Goal: Information Seeking & Learning: Learn about a topic

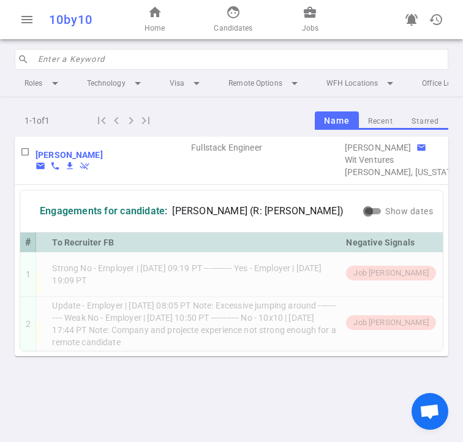
scroll to position [0, 399]
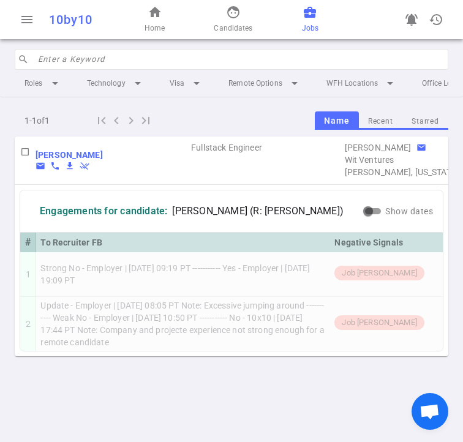
click at [304, 17] on span "business_center" at bounding box center [310, 12] width 15 height 15
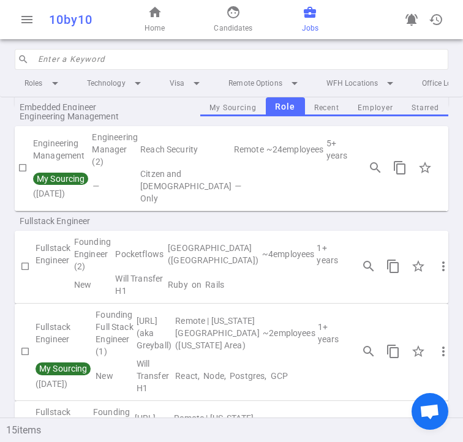
scroll to position [0, 46]
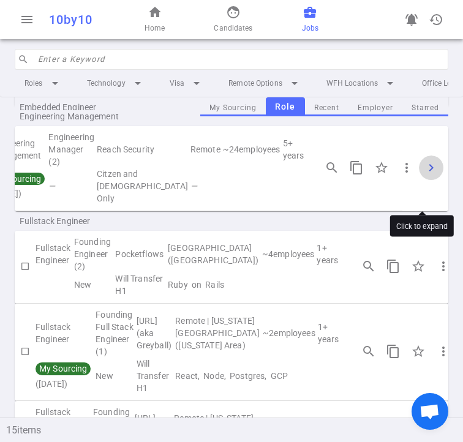
click at [424, 175] on span "chevron_right" at bounding box center [431, 167] width 15 height 15
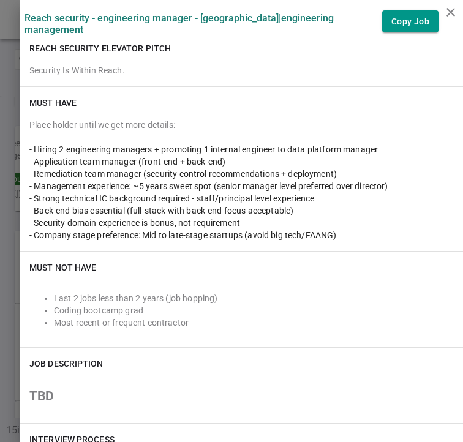
scroll to position [243, 0]
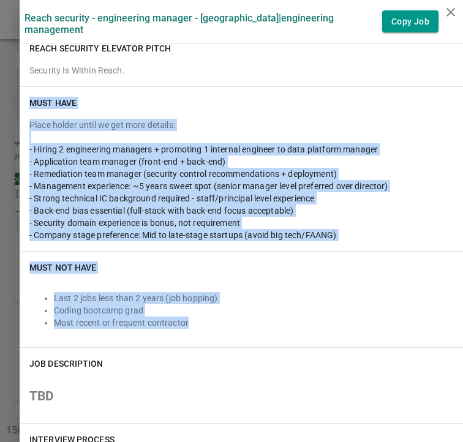
drag, startPoint x: 22, startPoint y: 90, endPoint x: 219, endPoint y: 308, distance: 293.6
click at [219, 308] on div "Must Have Place holder until we get more details: - Hiring 2 engineering manage…" at bounding box center [242, 217] width 444 height 261
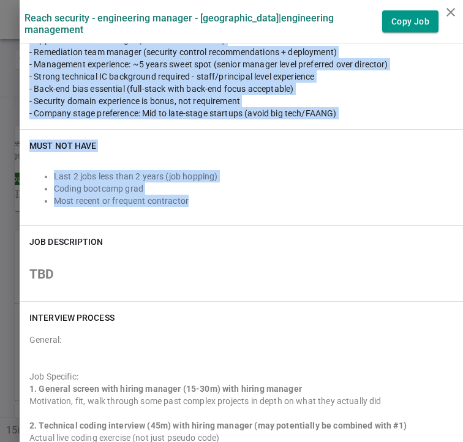
scroll to position [365, 0]
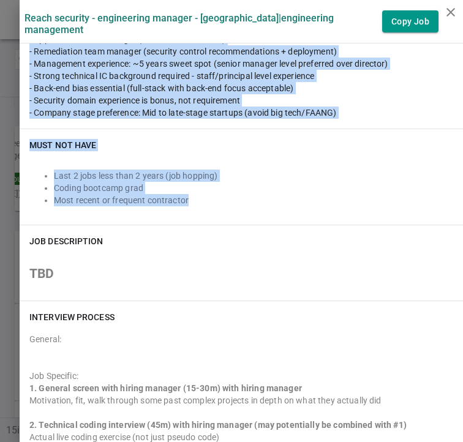
copy div "Must Have Place holder until we get more details: - Hiring 2 engineering manage…"
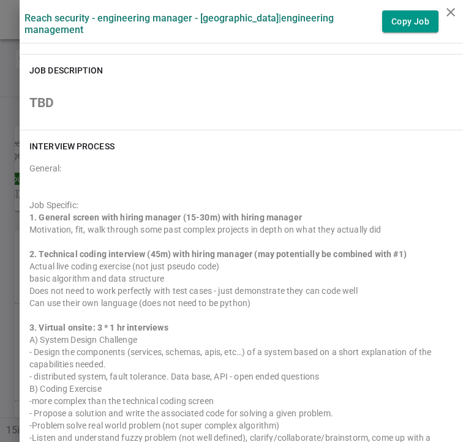
scroll to position [535, 0]
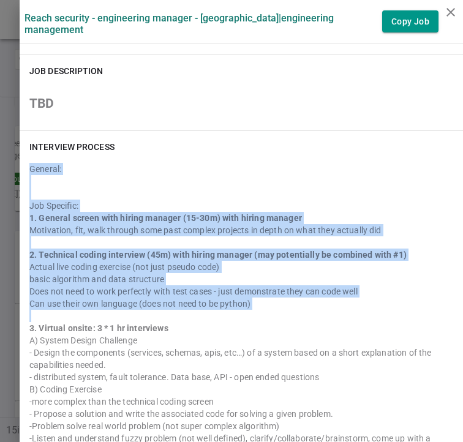
drag, startPoint x: 23, startPoint y: 156, endPoint x: 126, endPoint y: 304, distance: 180.8
click at [126, 304] on div "General: Job Specific: 1. General screen with hiring manager (15-30m) with hiri…" at bounding box center [241, 354] width 424 height 393
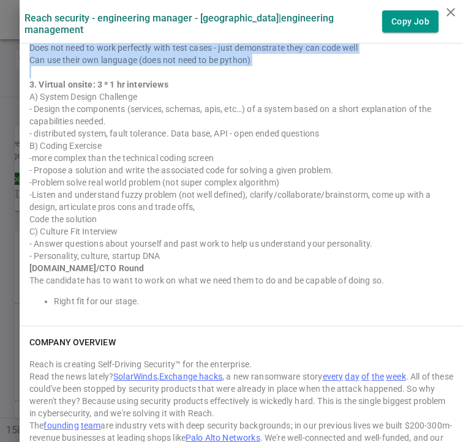
scroll to position [780, 0]
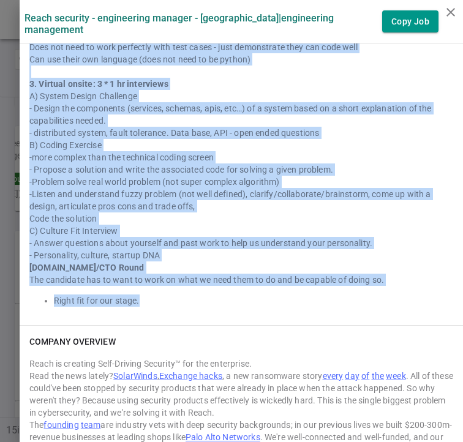
click at [192, 295] on li "Right fit for our stage." at bounding box center [253, 301] width 399 height 12
copy div "Loremip: Dol Sitametc: 9. Adipisc elitse doei tempor incidid (41-28u) labo etdo…"
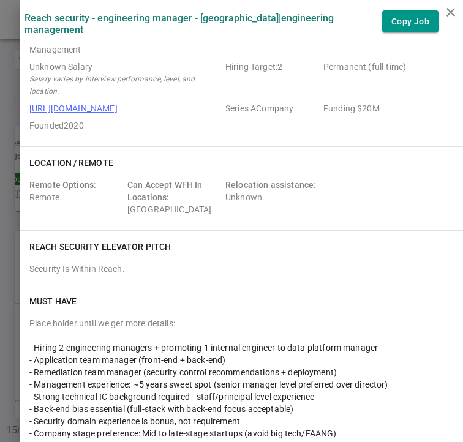
scroll to position [0, 0]
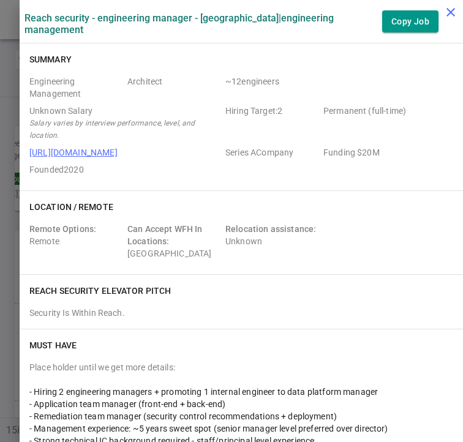
click at [445, 5] on icon "close" at bounding box center [451, 12] width 15 height 15
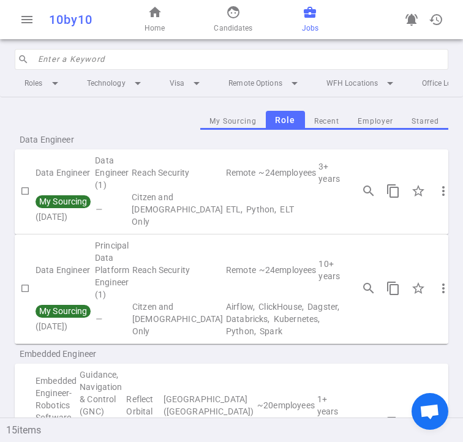
scroll to position [0, 46]
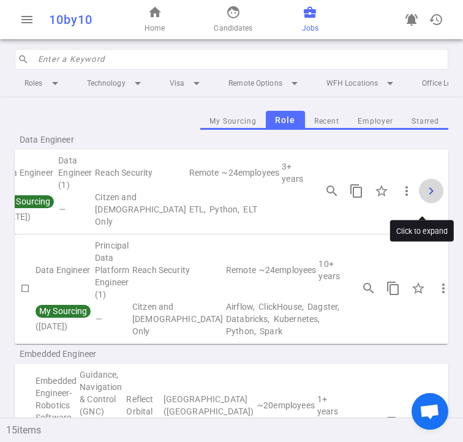
click at [427, 198] on span "chevron_right" at bounding box center [431, 191] width 15 height 15
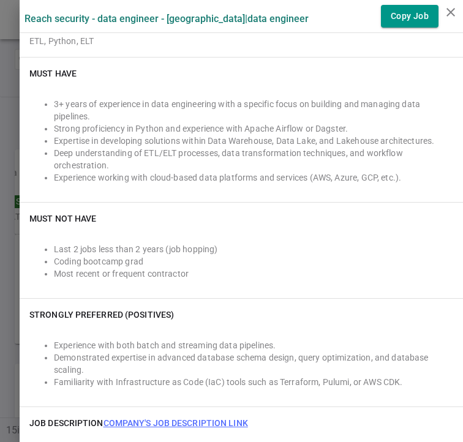
scroll to position [304, 0]
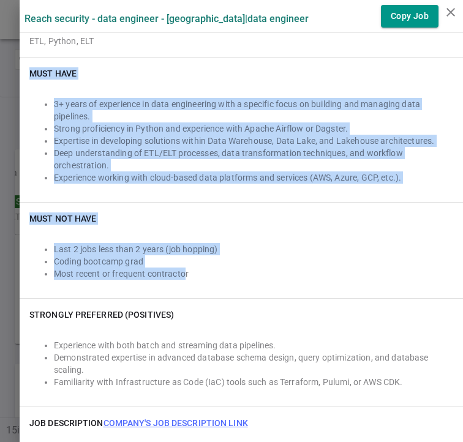
drag, startPoint x: 17, startPoint y: 70, endPoint x: 173, endPoint y: 285, distance: 265.3
click at [173, 285] on div "Must Have 3+ years of experience in data engineering with a specific focus on b…" at bounding box center [242, 233] width 444 height 350
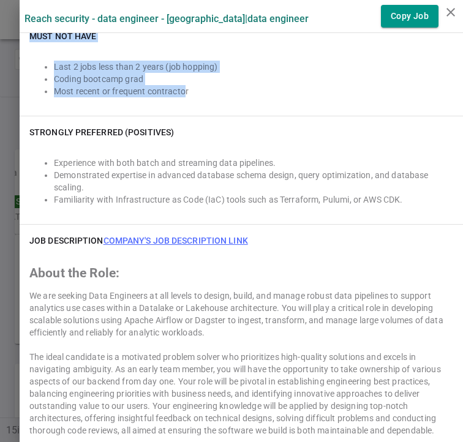
scroll to position [488, 0]
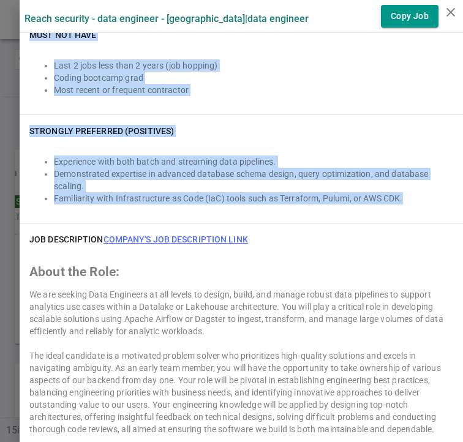
click at [402, 204] on div "Experience with both batch and streaming data pipelines. Demonstrated expertise…" at bounding box center [241, 180] width 424 height 66
copy div "Must Have 3+ years of experience in data engineering with a specific focus on b…"
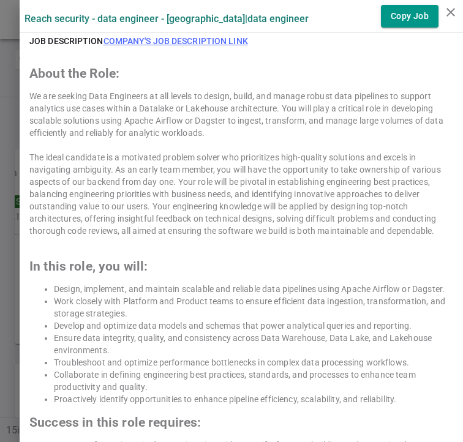
scroll to position [604, 0]
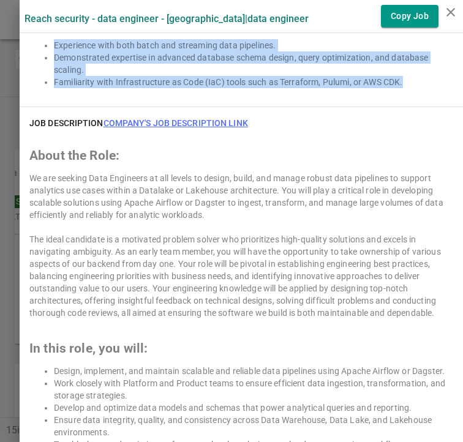
click at [176, 126] on link "Company's job description link" at bounding box center [176, 123] width 145 height 10
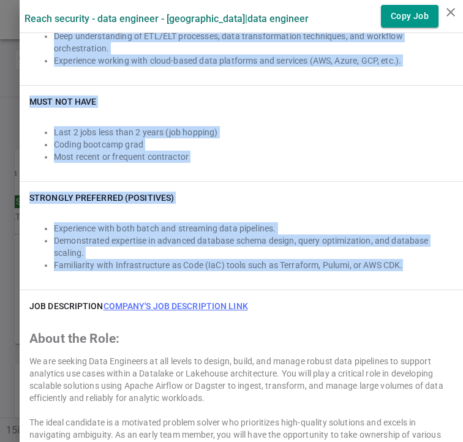
scroll to position [420, 0]
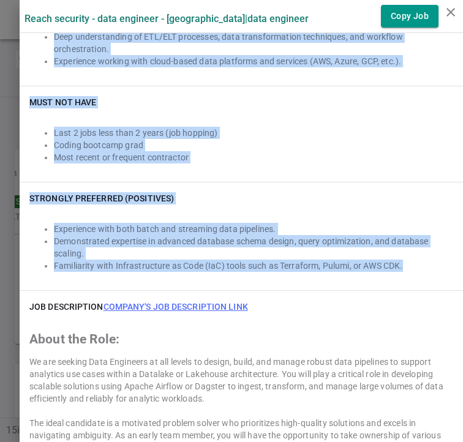
copy div "Must Have 3+ years of experience in data engineering with a specific focus on b…"
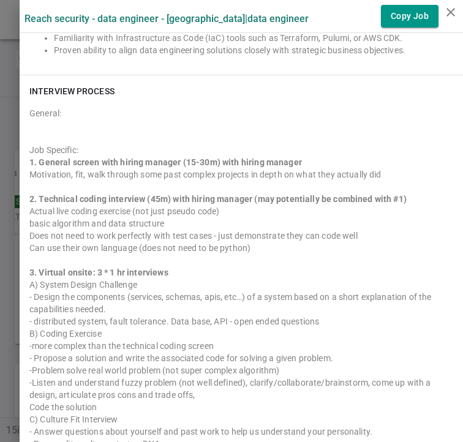
scroll to position [1338, 0]
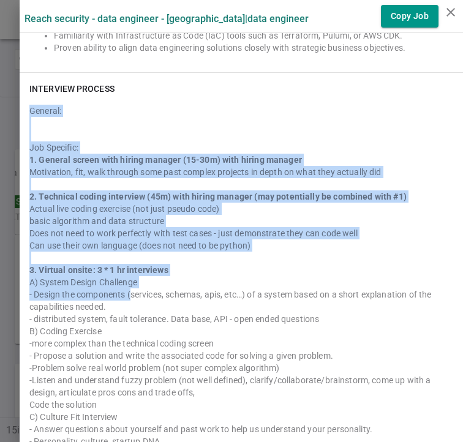
drag, startPoint x: 21, startPoint y: 109, endPoint x: 155, endPoint y: 288, distance: 223.6
click at [121, 292] on div "General: Job Specific: 1. General screen with hiring manager (15-30m) with hiri…" at bounding box center [241, 292] width 424 height 385
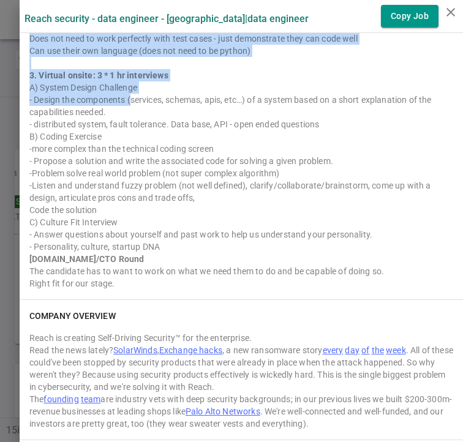
scroll to position [1516, 0]
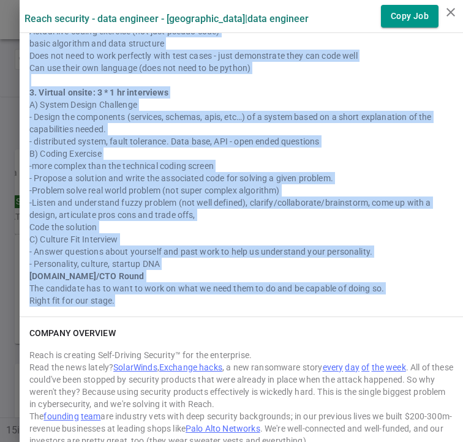
click at [154, 300] on div "Right fit for our stage." at bounding box center [241, 301] width 424 height 12
copy div "Loremip: Dol Sitametc: 9. Adipisc elitse doei tempor incidid (41-28u) labo etdo…"
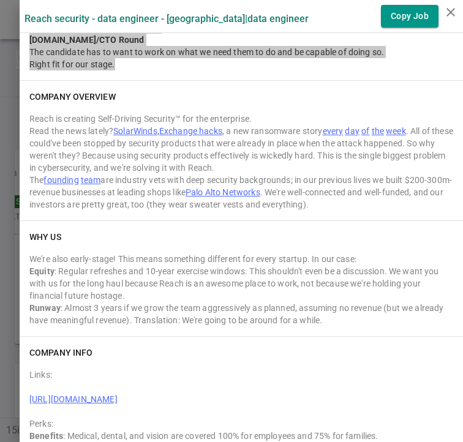
scroll to position [1760, 0]
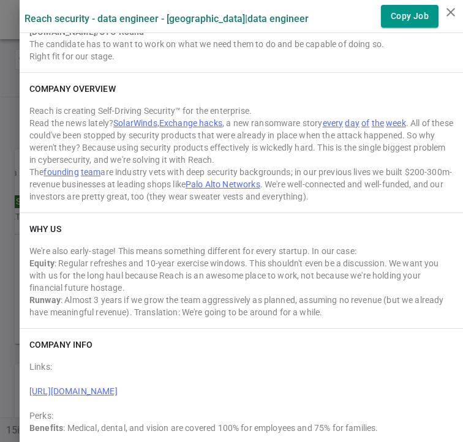
click at [213, 425] on div "Benefits : Medical, dental, and vision are covered 100% for employees and 75% f…" at bounding box center [241, 428] width 424 height 12
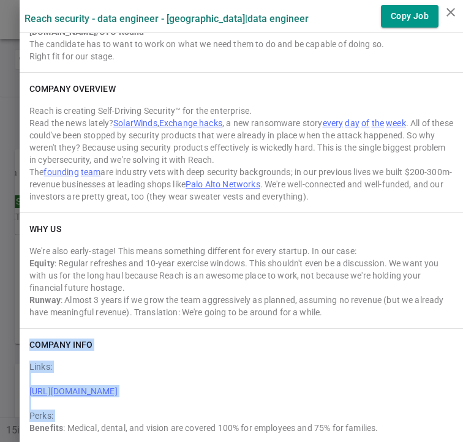
click at [213, 425] on div "Benefits : Medical, dental, and vision are covered 100% for employees and 75% f…" at bounding box center [241, 428] width 424 height 12
click at [159, 422] on div "Benefits : Medical, dental, and vision are covered 100% for employees and 75% f…" at bounding box center [241, 428] width 424 height 12
click at [54, 427] on div "Benefits : Medical, dental, and vision are covered 100% for employees and 75% f…" at bounding box center [241, 428] width 424 height 12
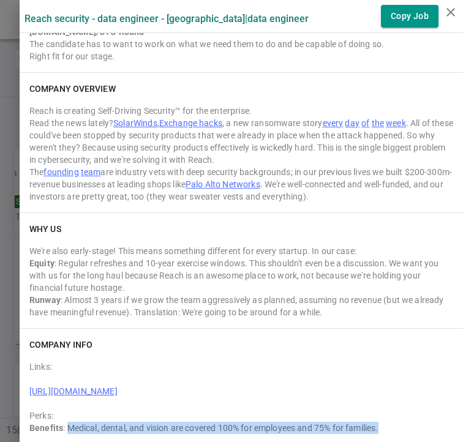
drag, startPoint x: 56, startPoint y: 428, endPoint x: 382, endPoint y: 425, distance: 325.9
click at [382, 425] on div "Benefits : Medical, dental, and vision are covered 100% for employees and 75% f…" at bounding box center [241, 428] width 424 height 12
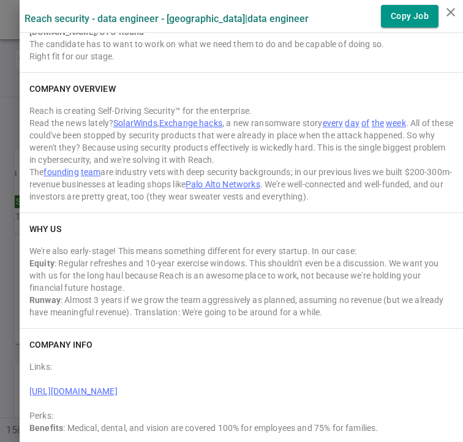
drag, startPoint x: 344, startPoint y: 415, endPoint x: 168, endPoint y: 428, distance: 176.9
click at [168, 428] on div "Benefits : Medical, dental, and vision are covered 100% for employees and 75% f…" at bounding box center [241, 428] width 424 height 12
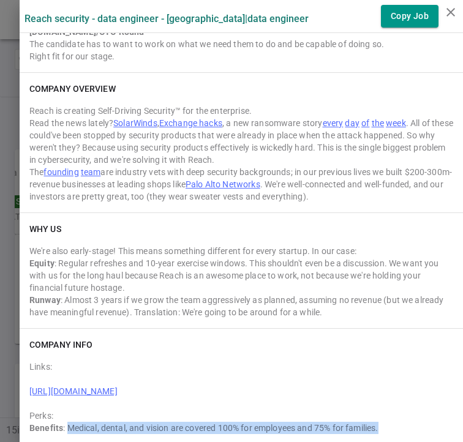
drag, startPoint x: 59, startPoint y: 427, endPoint x: 374, endPoint y: 426, distance: 315.5
click at [374, 426] on div "Benefits : Medical, dental, and vision are covered 100% for employees and 75% f…" at bounding box center [241, 428] width 424 height 12
copy div "Medical, dental, and vision are covered 100% for employees and 75% for families."
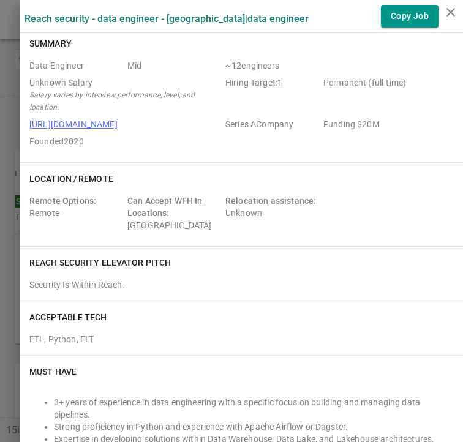
scroll to position [0, 0]
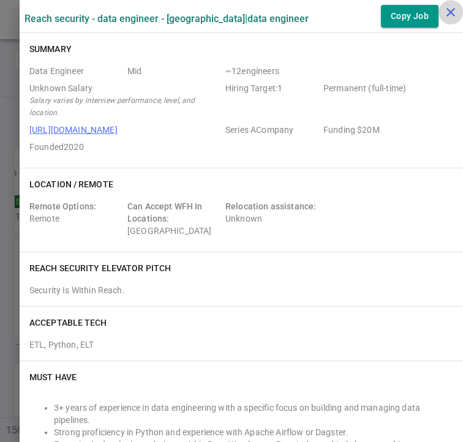
click at [451, 16] on icon "close" at bounding box center [451, 12] width 15 height 15
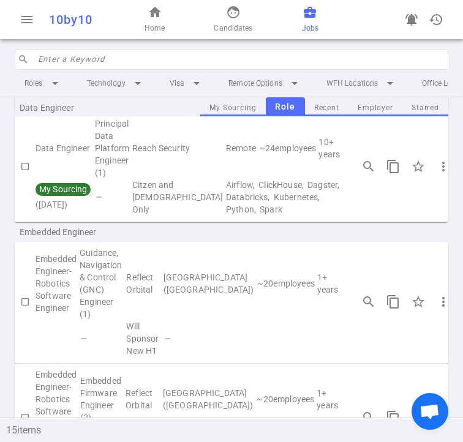
scroll to position [0, 46]
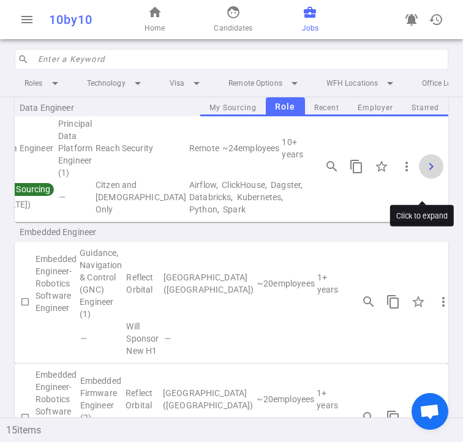
click at [424, 174] on span "chevron_right" at bounding box center [431, 166] width 15 height 15
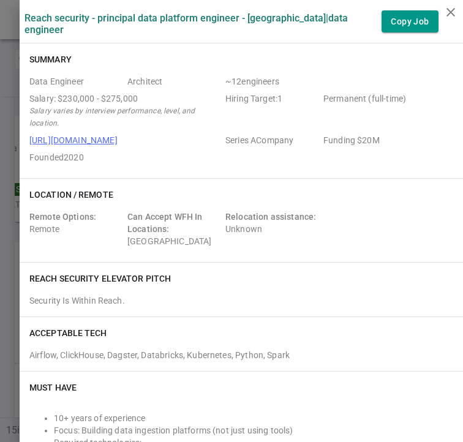
click at [151, 132] on div "Data Engineer Architect ~ 12 engineers Salary: $230,000 - $275,000 Salary varie…" at bounding box center [241, 121] width 424 height 93
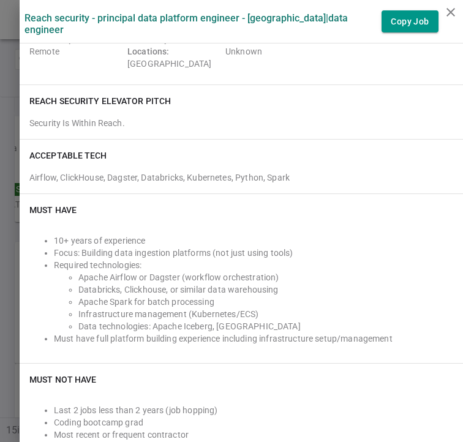
scroll to position [184, 0]
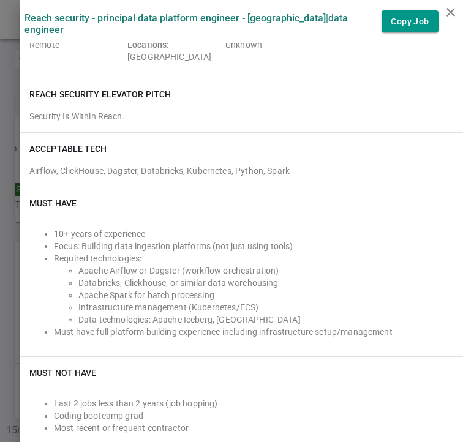
click at [29, 197] on h6 "Must Have" at bounding box center [52, 203] width 47 height 12
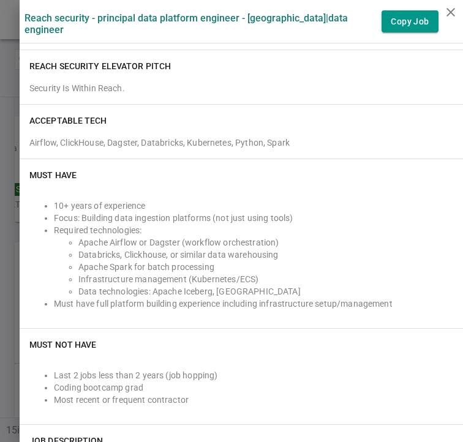
scroll to position [213, 0]
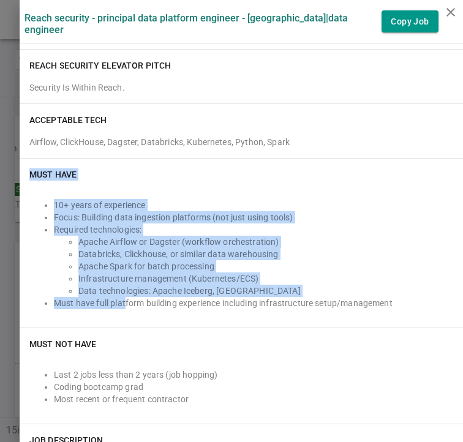
drag, startPoint x: 22, startPoint y: 165, endPoint x: 115, endPoint y: 293, distance: 158.3
click at [115, 293] on div "Must Have 10+ years of experience Focus: Building data ingestion platforms (not…" at bounding box center [242, 243] width 444 height 169
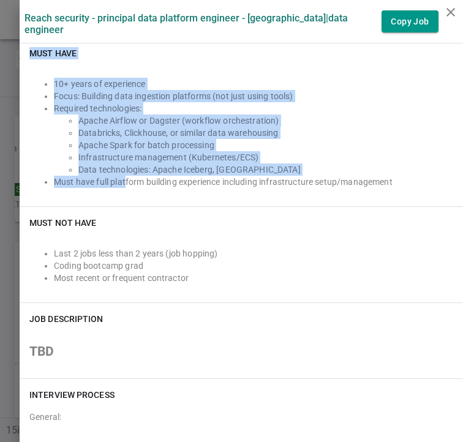
scroll to position [335, 0]
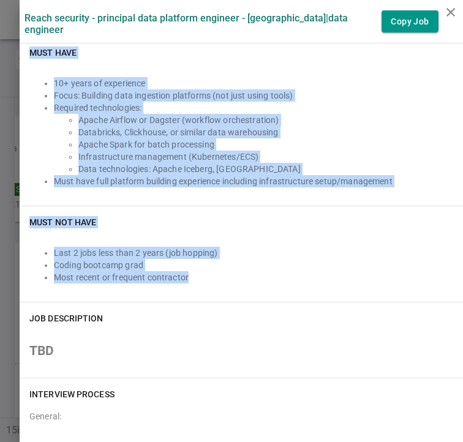
click at [214, 273] on div "Last 2 jobs less than 2 years (job hopping) Coding bootcamp grad Most recent or…" at bounding box center [241, 265] width 424 height 54
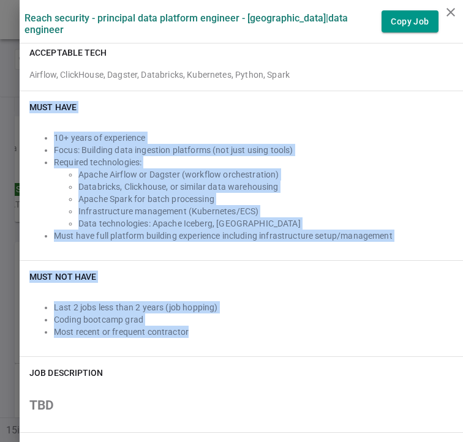
scroll to position [274, 0]
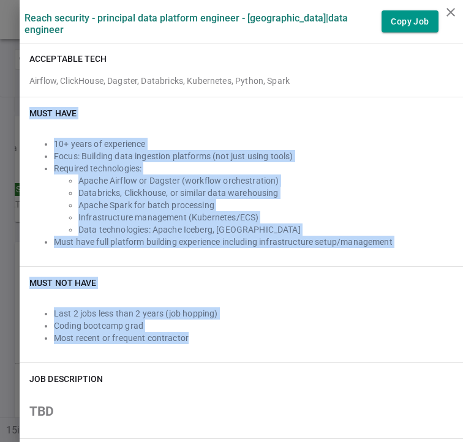
copy div "Must Have 10+ years of experience Focus: Building data ingestion platforms (not…"
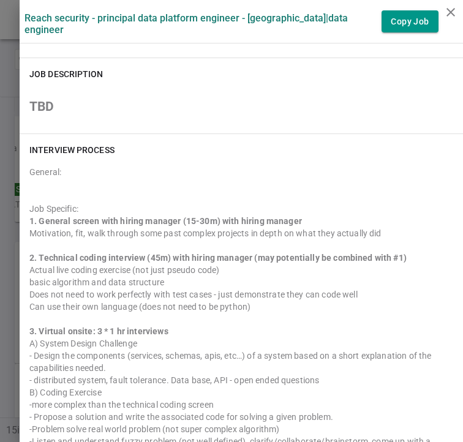
scroll to position [581, 0]
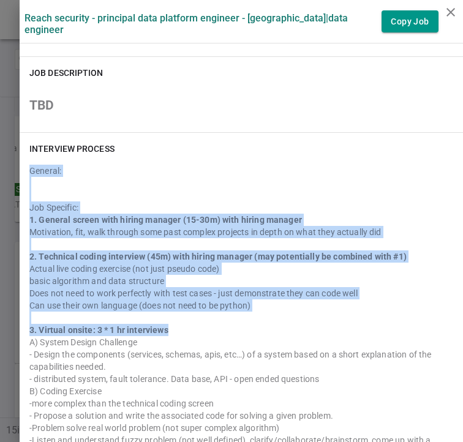
drag, startPoint x: 18, startPoint y: 160, endPoint x: 168, endPoint y: 328, distance: 226.0
click at [165, 323] on div "INTERVIEW PROCESS General: Job Specific: 1. General screen with hiring manager …" at bounding box center [242, 352] width 444 height 439
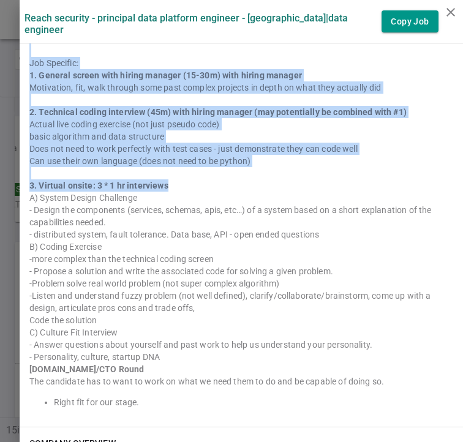
scroll to position [826, 0]
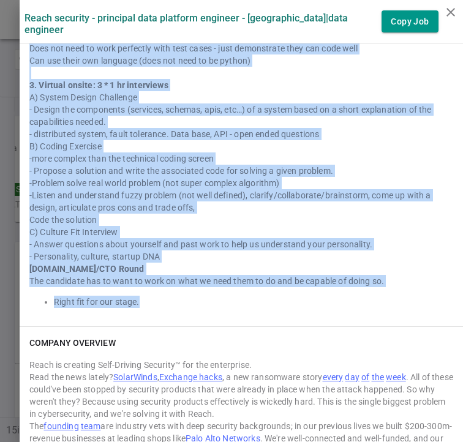
click at [172, 305] on div "INTERVIEW PROCESS General: Job Specific: 1. General screen with hiring manager …" at bounding box center [242, 107] width 444 height 439
copy div "Loremip: Dol Sitametc: 9. Adipisc elitse doei tempor incidid (41-28u) labo etdo…"
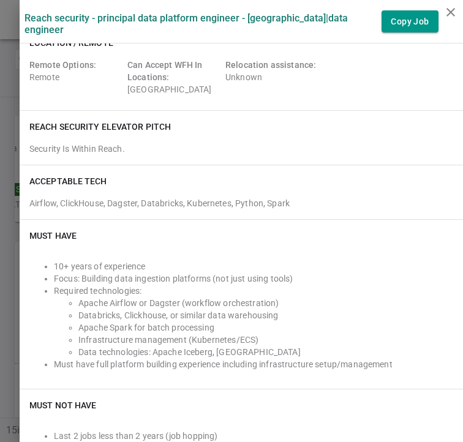
scroll to position [152, 0]
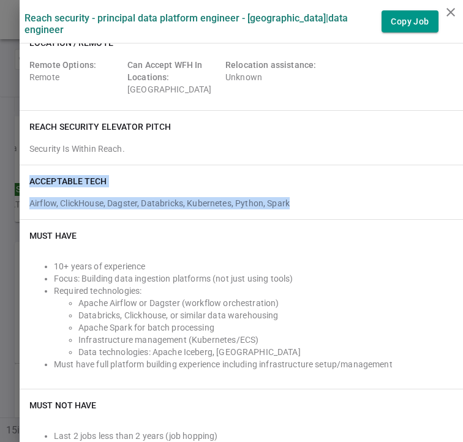
drag, startPoint x: 19, startPoint y: 169, endPoint x: 295, endPoint y: 179, distance: 276.5
click at [295, 179] on div "ACCEPTABLE TECH Airflow, ClickHouse, Dagster, Databricks, Kubernetes, Python, S…" at bounding box center [242, 192] width 444 height 54
copy div "ACCEPTABLE TECH Airflow, ClickHouse, Dagster, Databricks, Kubernetes, Python, S…"
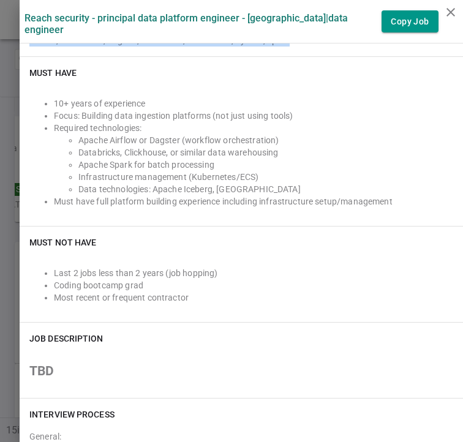
scroll to position [312, 0]
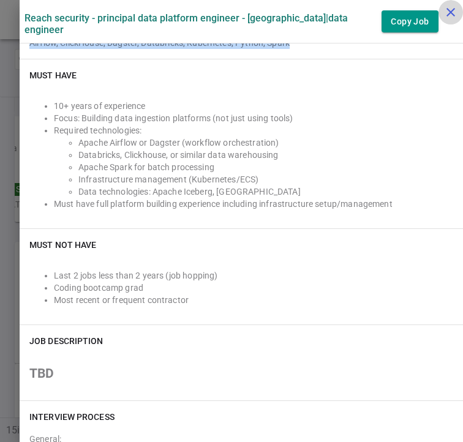
click at [448, 10] on icon "close" at bounding box center [451, 12] width 15 height 15
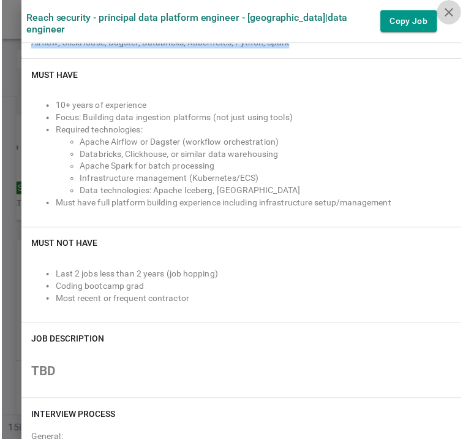
scroll to position [0, 0]
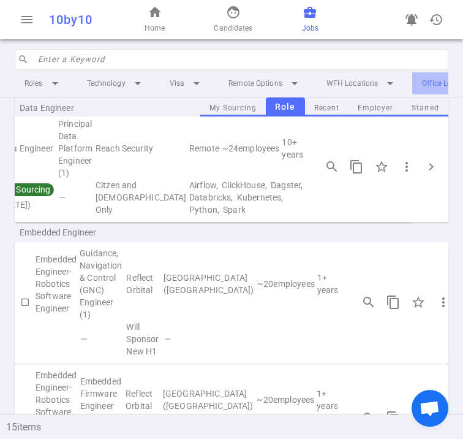
click at [428, 80] on li "Office Locations arrow_drop_down" at bounding box center [459, 83] width 94 height 22
